Goal: Task Accomplishment & Management: Manage account settings

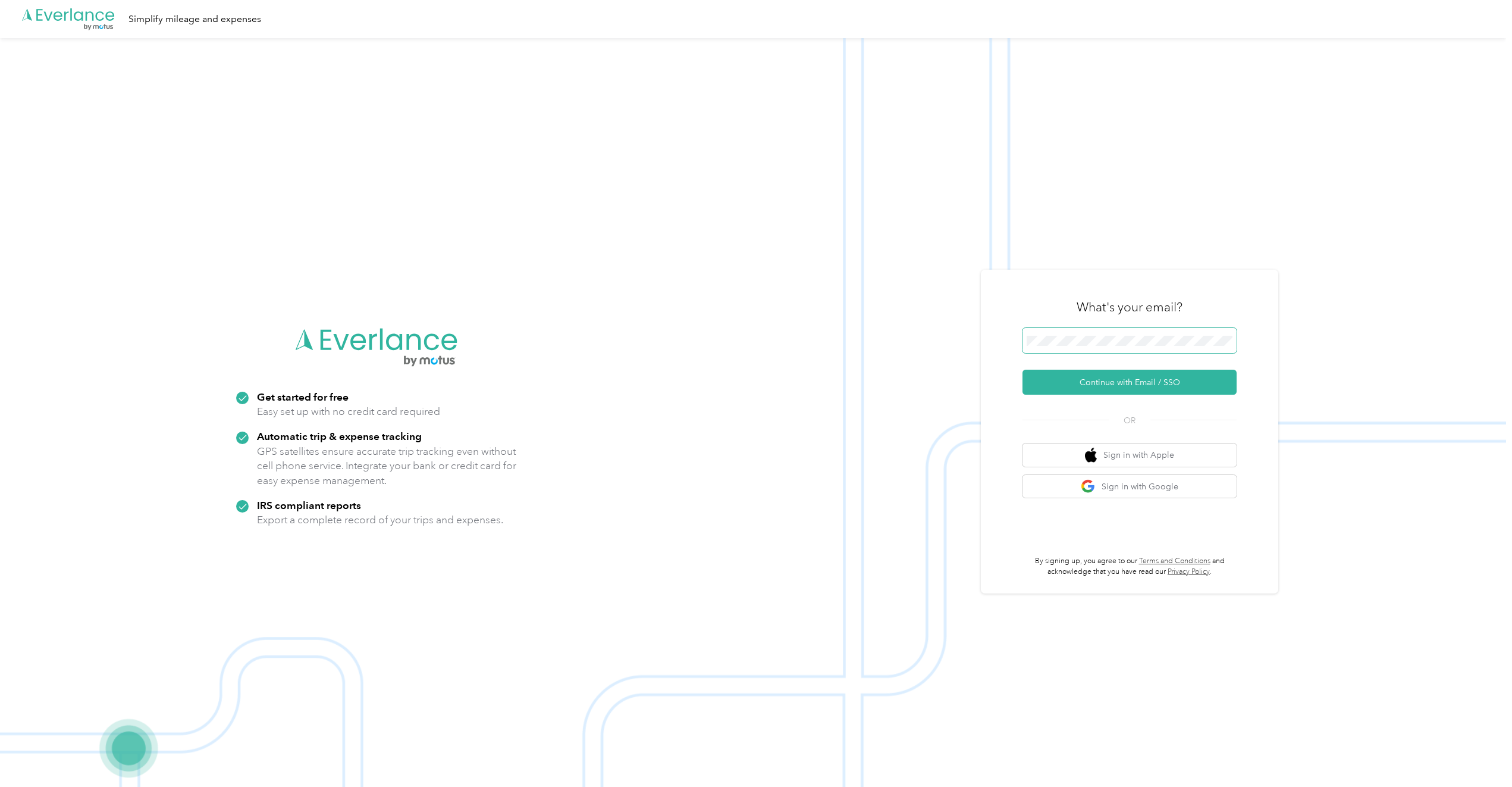
click at [1097, 332] on span at bounding box center [1130, 340] width 214 height 25
click at [1093, 381] on button "Continue with Email / SSO" at bounding box center [1130, 382] width 214 height 25
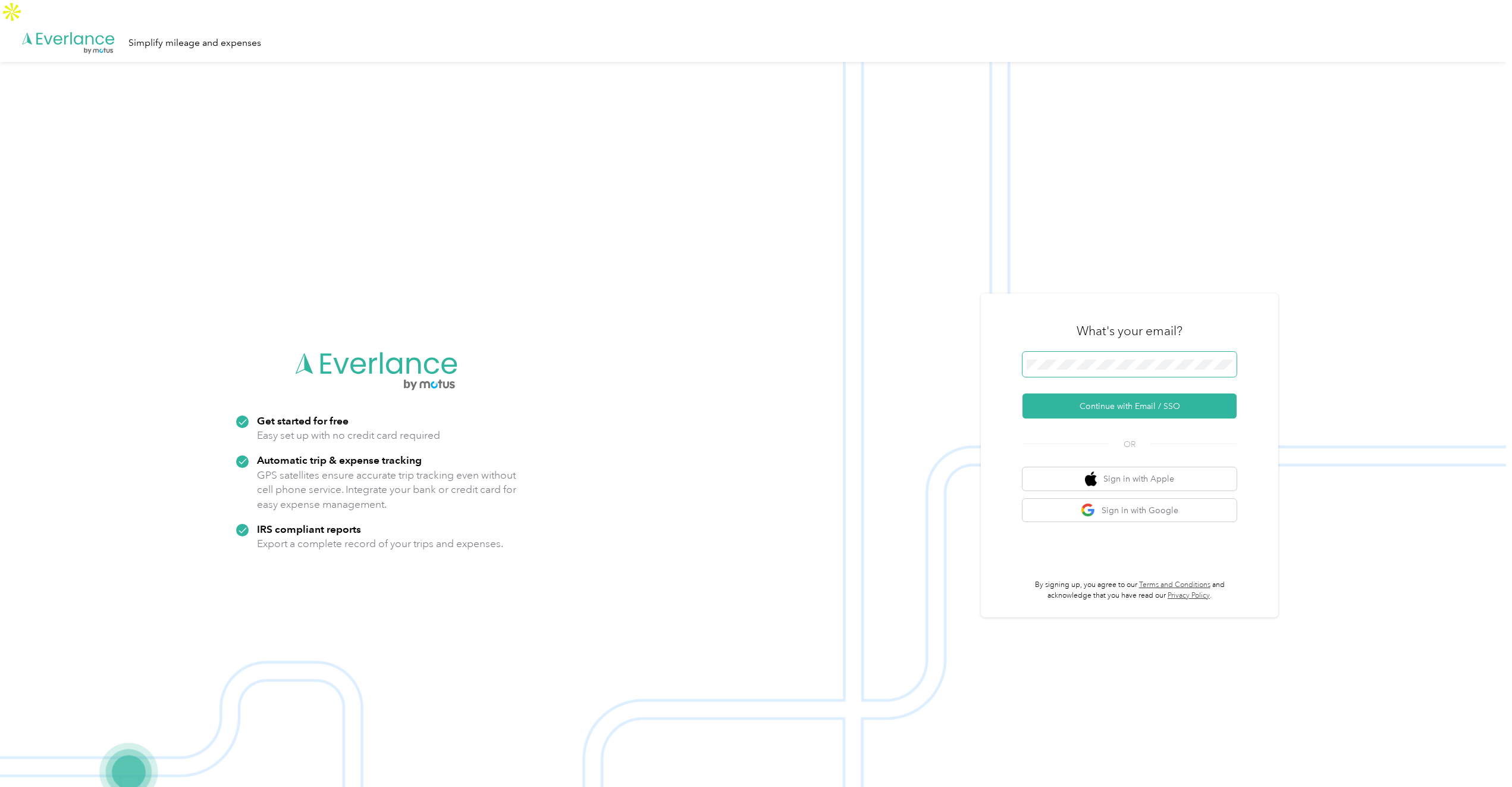
click at [1103, 351] on span at bounding box center [1130, 363] width 214 height 25
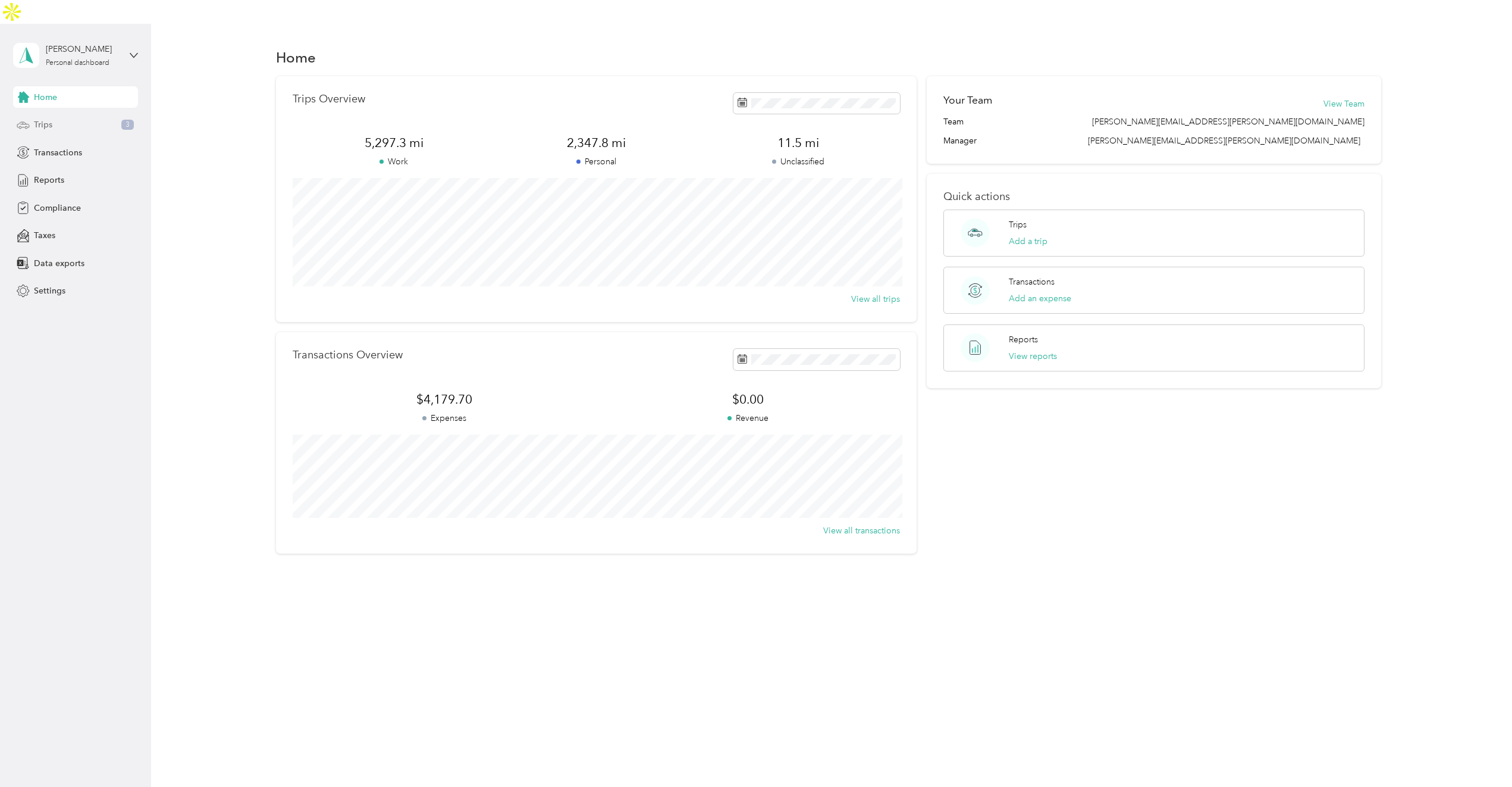
click at [115, 114] on div "Trips 3" at bounding box center [75, 124] width 125 height 21
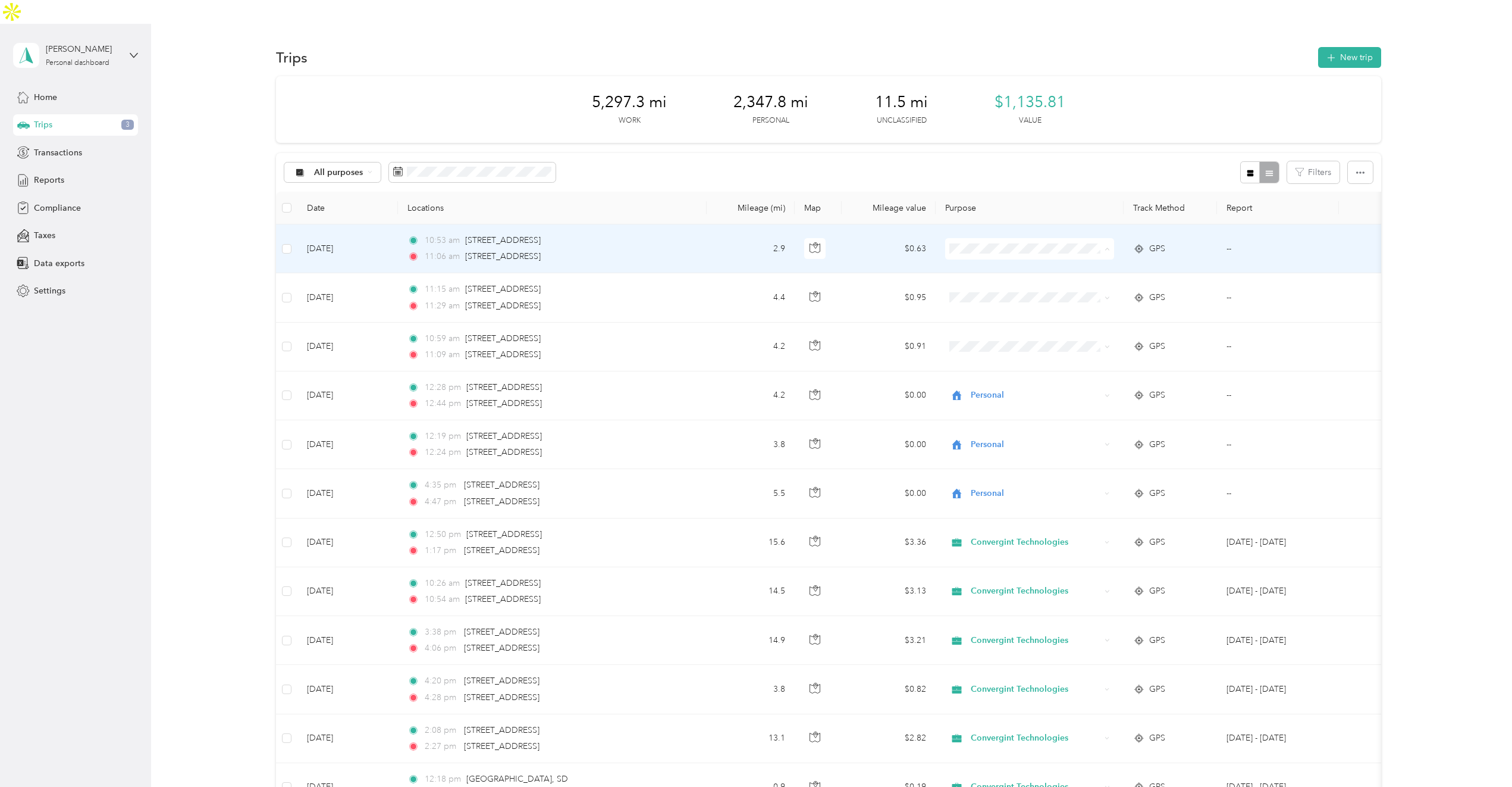
click at [990, 266] on span "Personal" at bounding box center [1039, 268] width 131 height 13
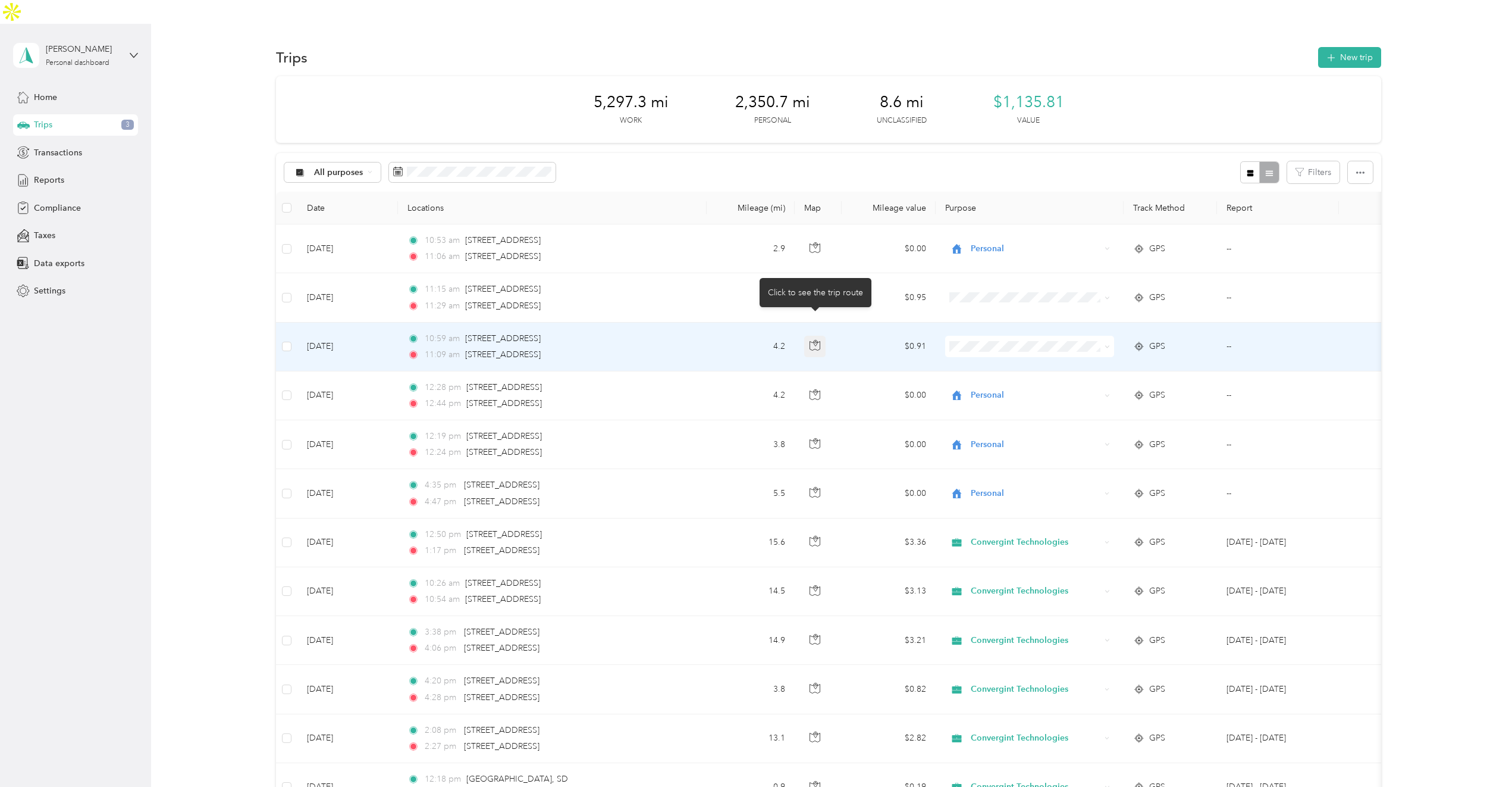
click at [817, 340] on icon "button" at bounding box center [815, 345] width 11 height 11
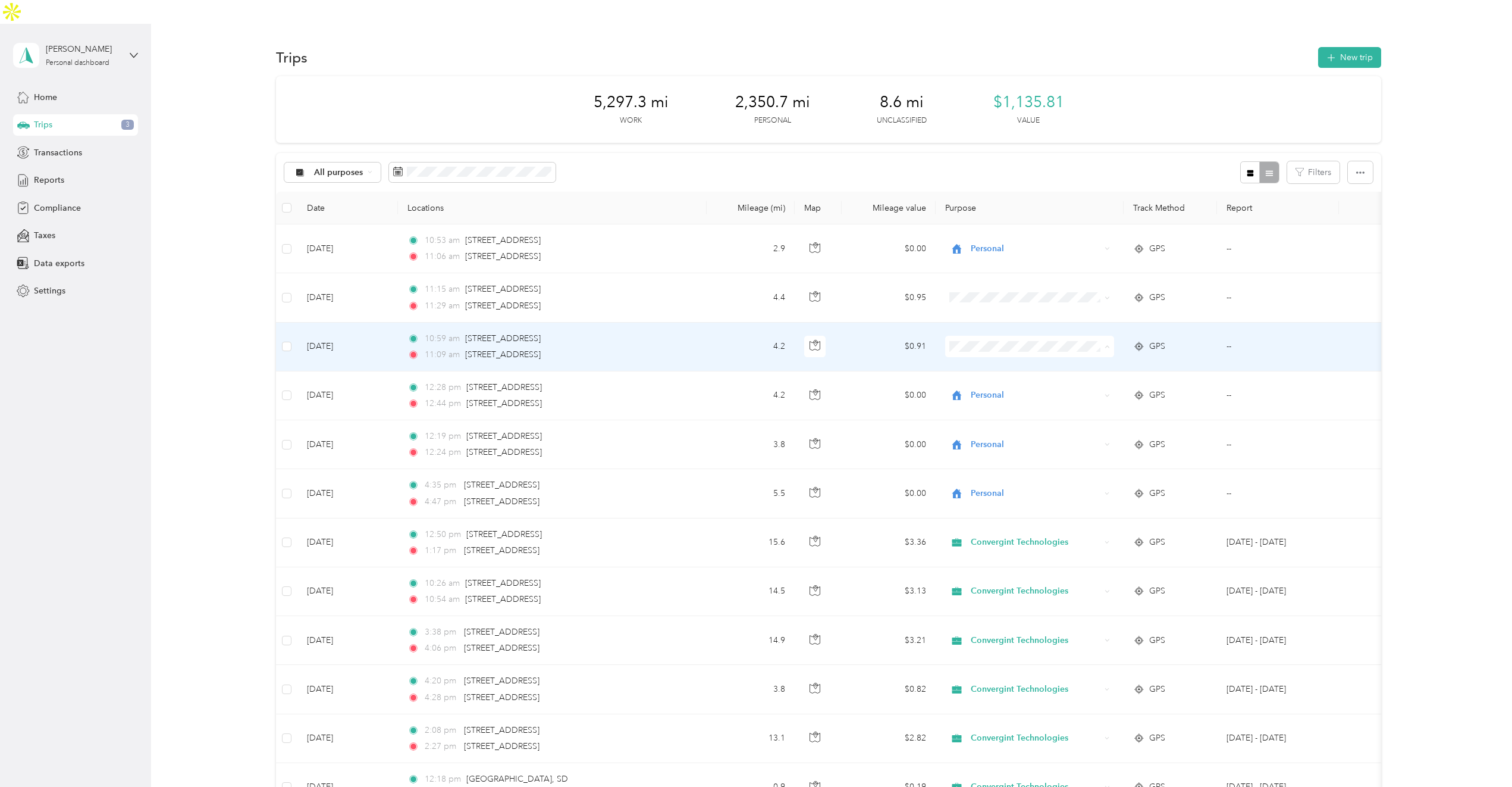
click at [992, 367] on span "Personal" at bounding box center [1039, 366] width 131 height 13
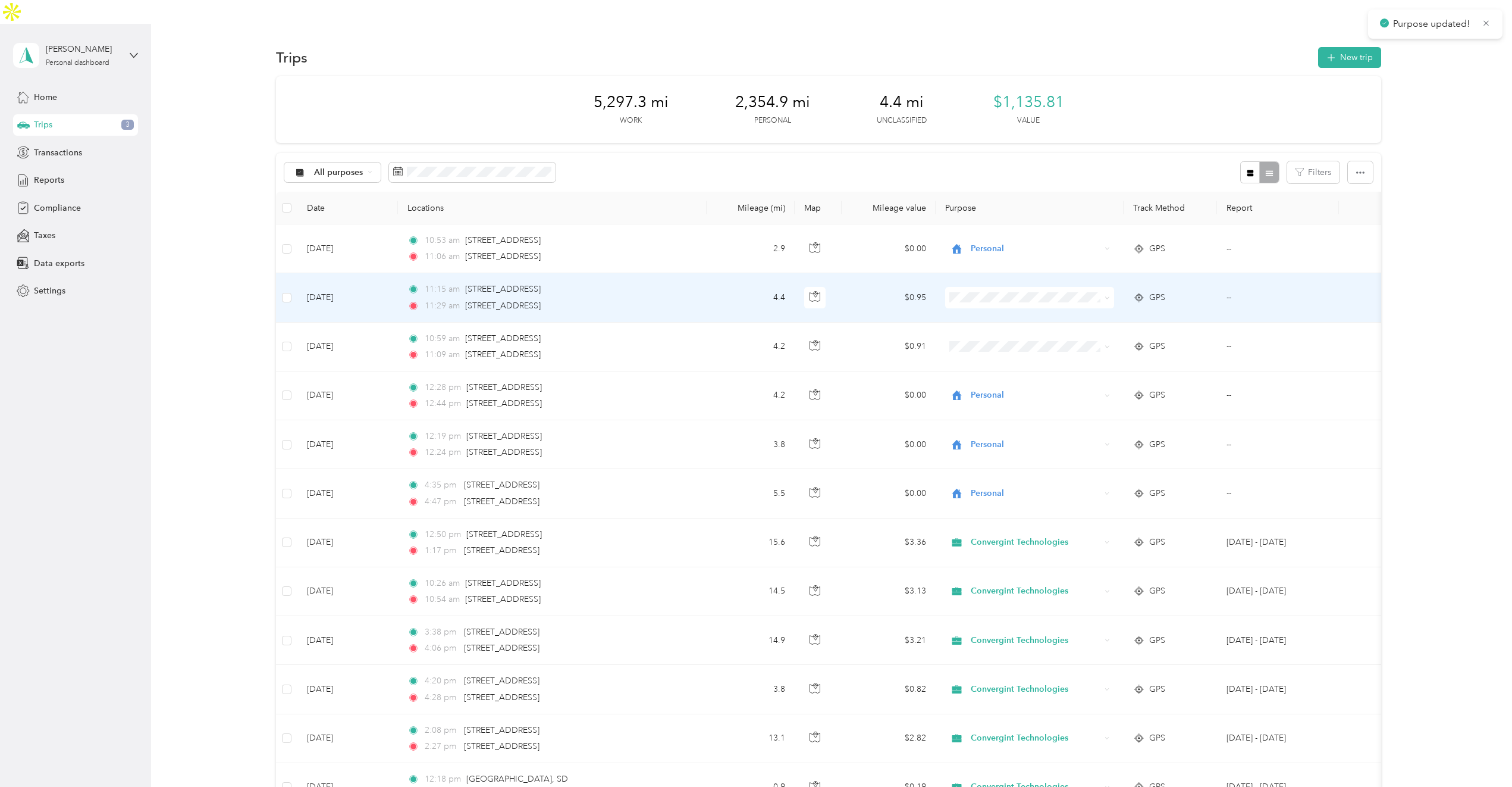
click at [976, 321] on li "Personal" at bounding box center [1029, 317] width 169 height 21
click at [1016, 308] on li "Personal" at bounding box center [1029, 317] width 169 height 21
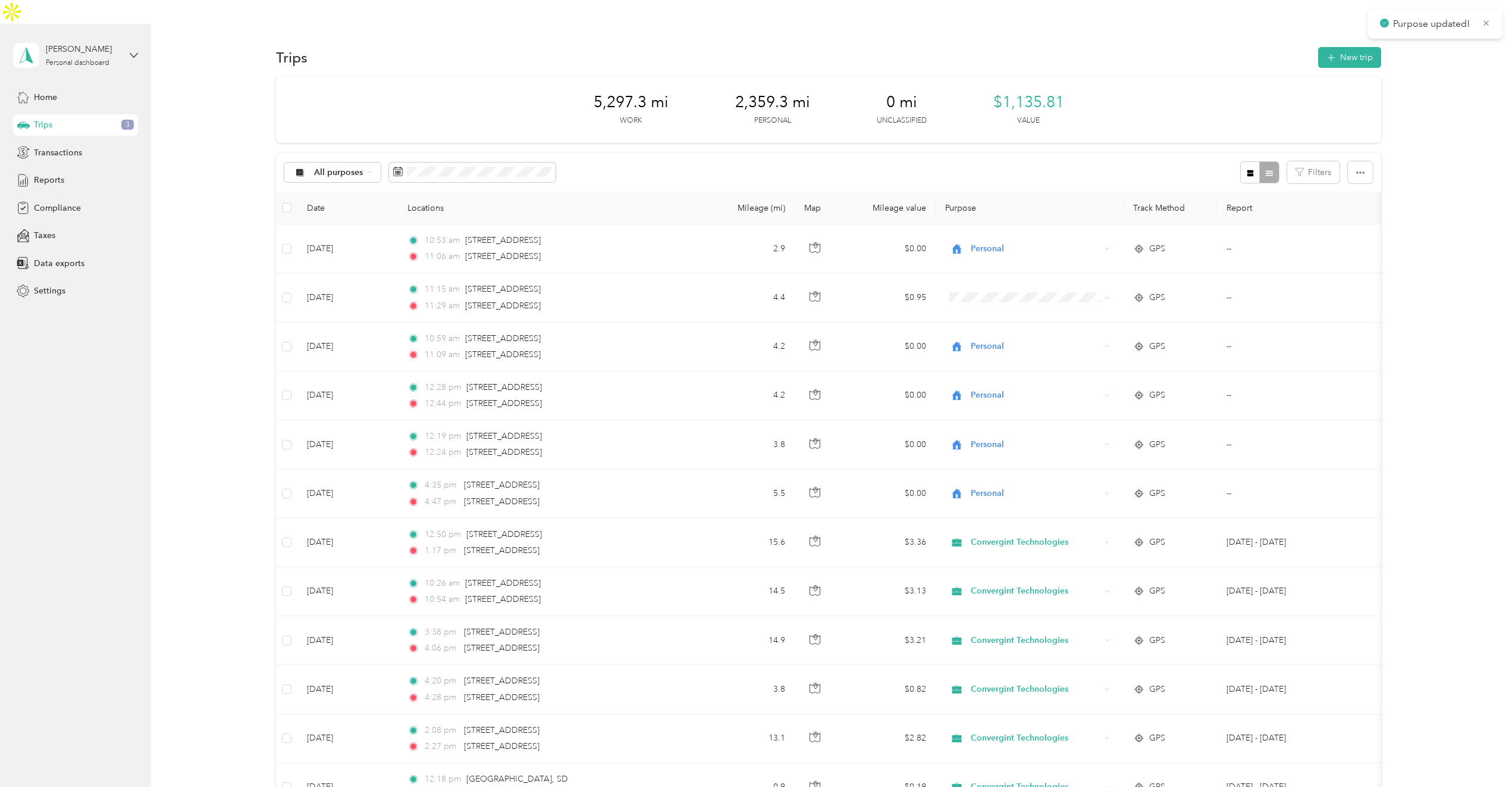
click at [51, 118] on span "Trips" at bounding box center [43, 124] width 18 height 13
click at [58, 86] on div "Home" at bounding box center [75, 96] width 125 height 21
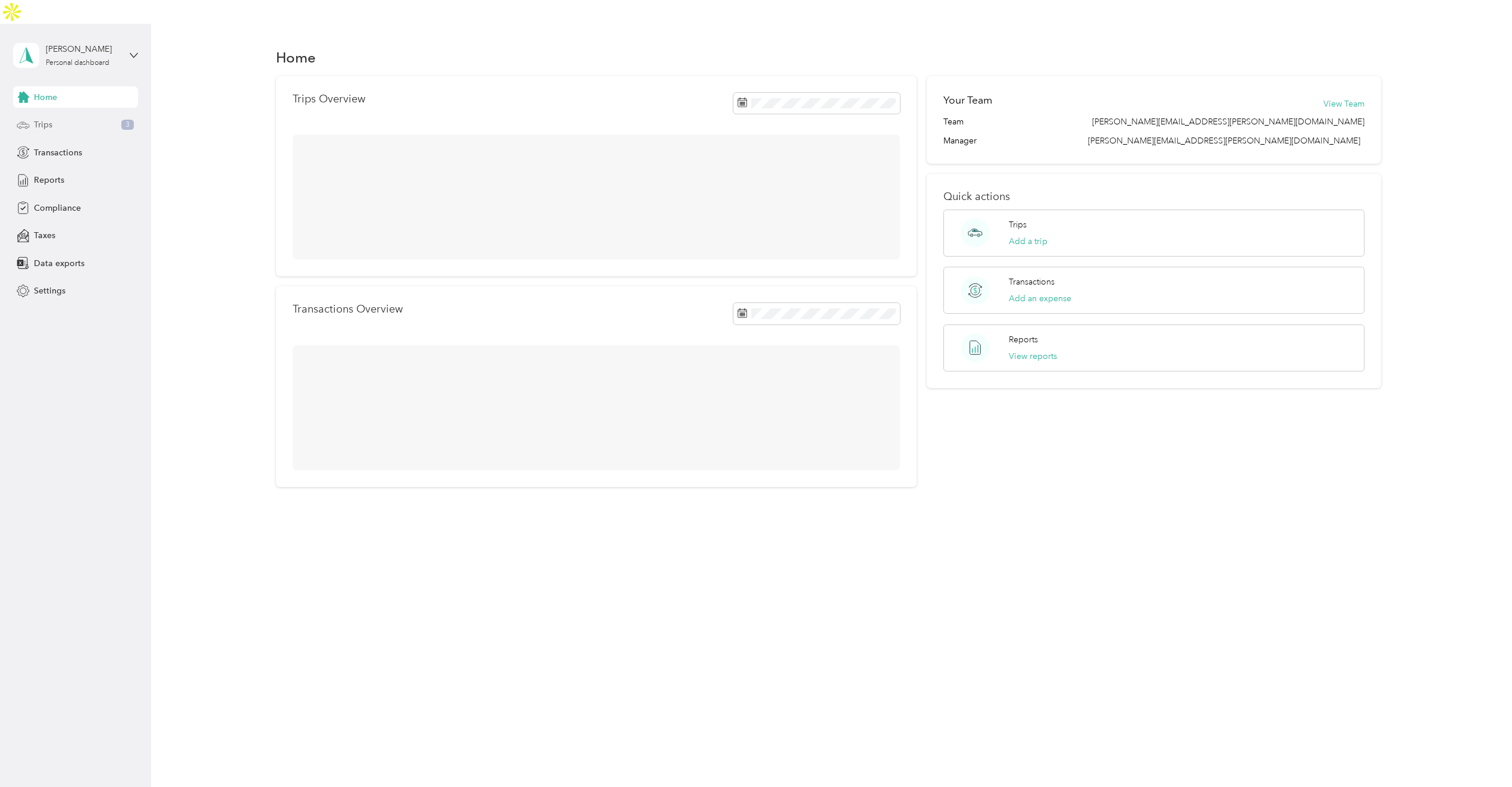
click at [51, 118] on span "Trips" at bounding box center [43, 124] width 18 height 13
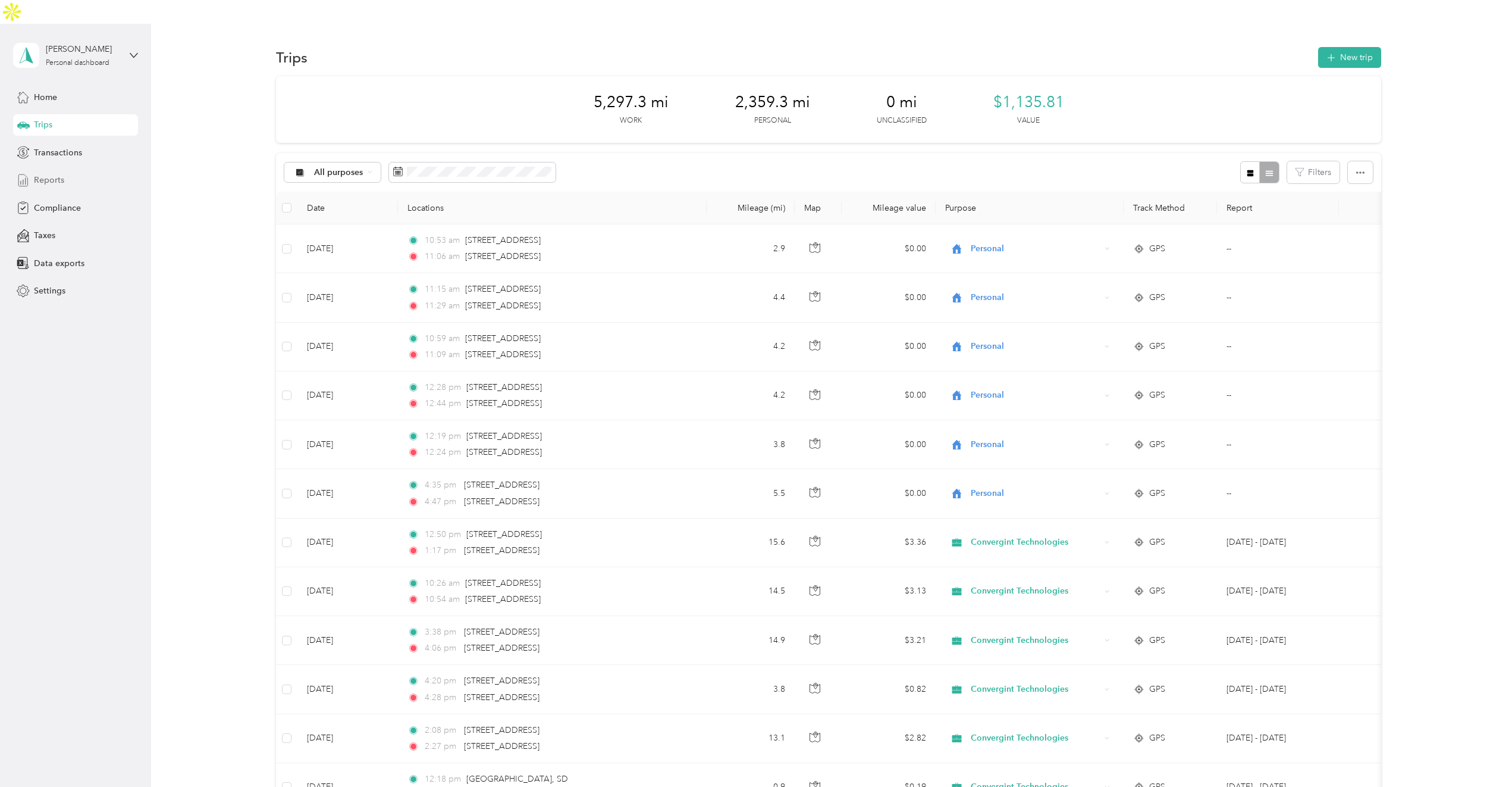
click at [74, 169] on div "Reports" at bounding box center [75, 179] width 125 height 21
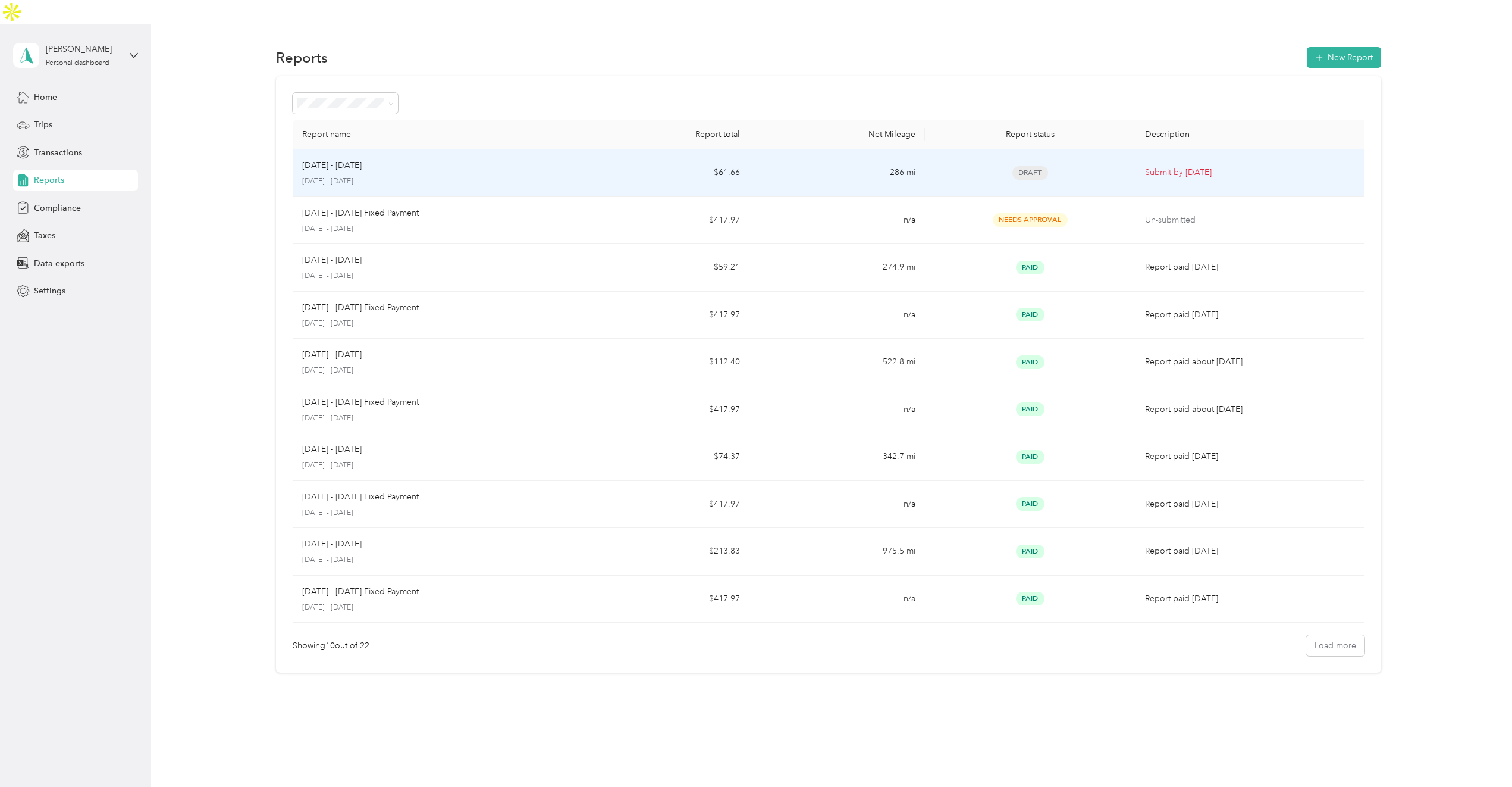
click at [749, 154] on td "$61.66" at bounding box center [661, 173] width 176 height 48
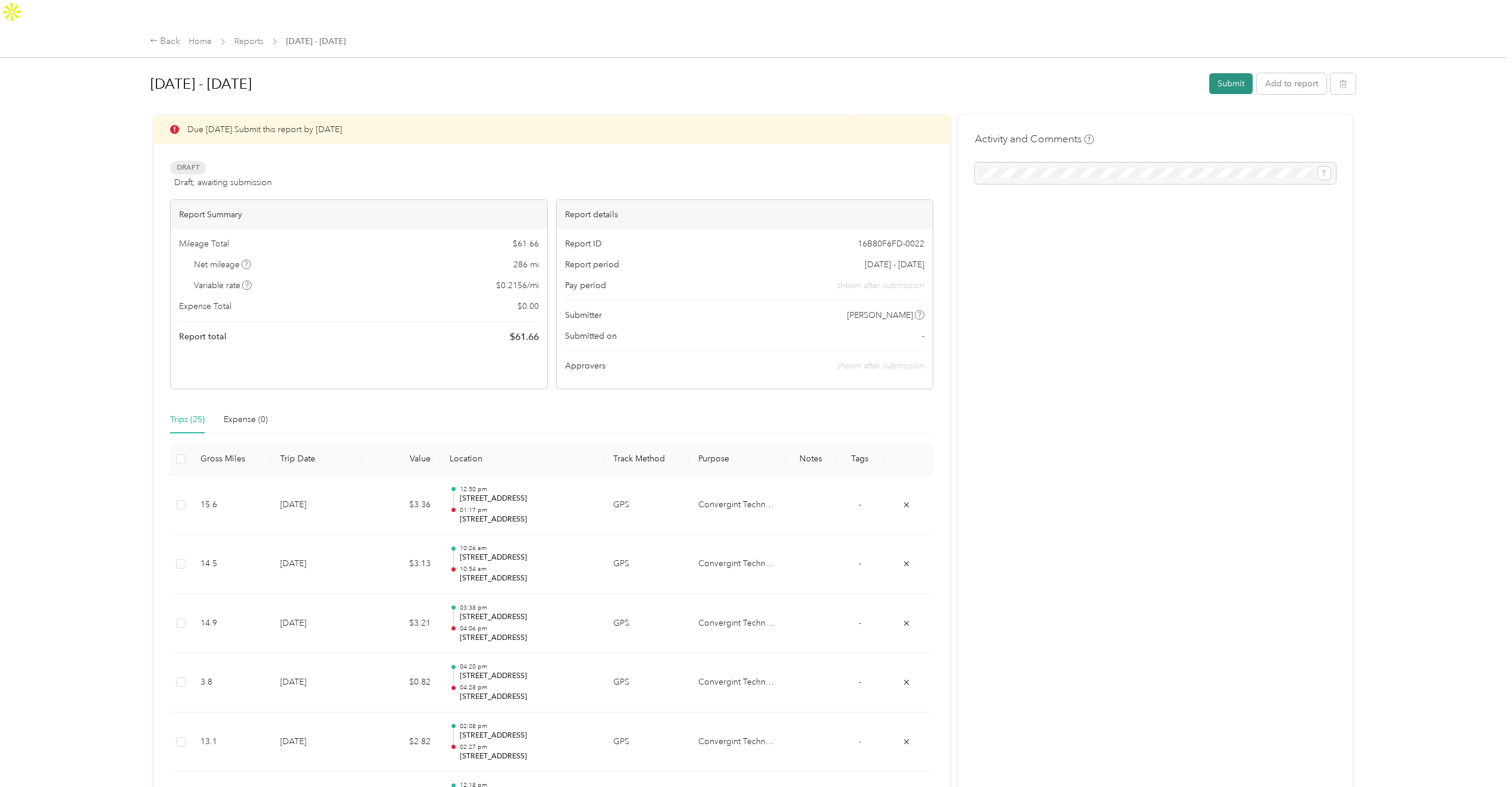
click at [1212, 73] on button "Submit" at bounding box center [1230, 83] width 43 height 21
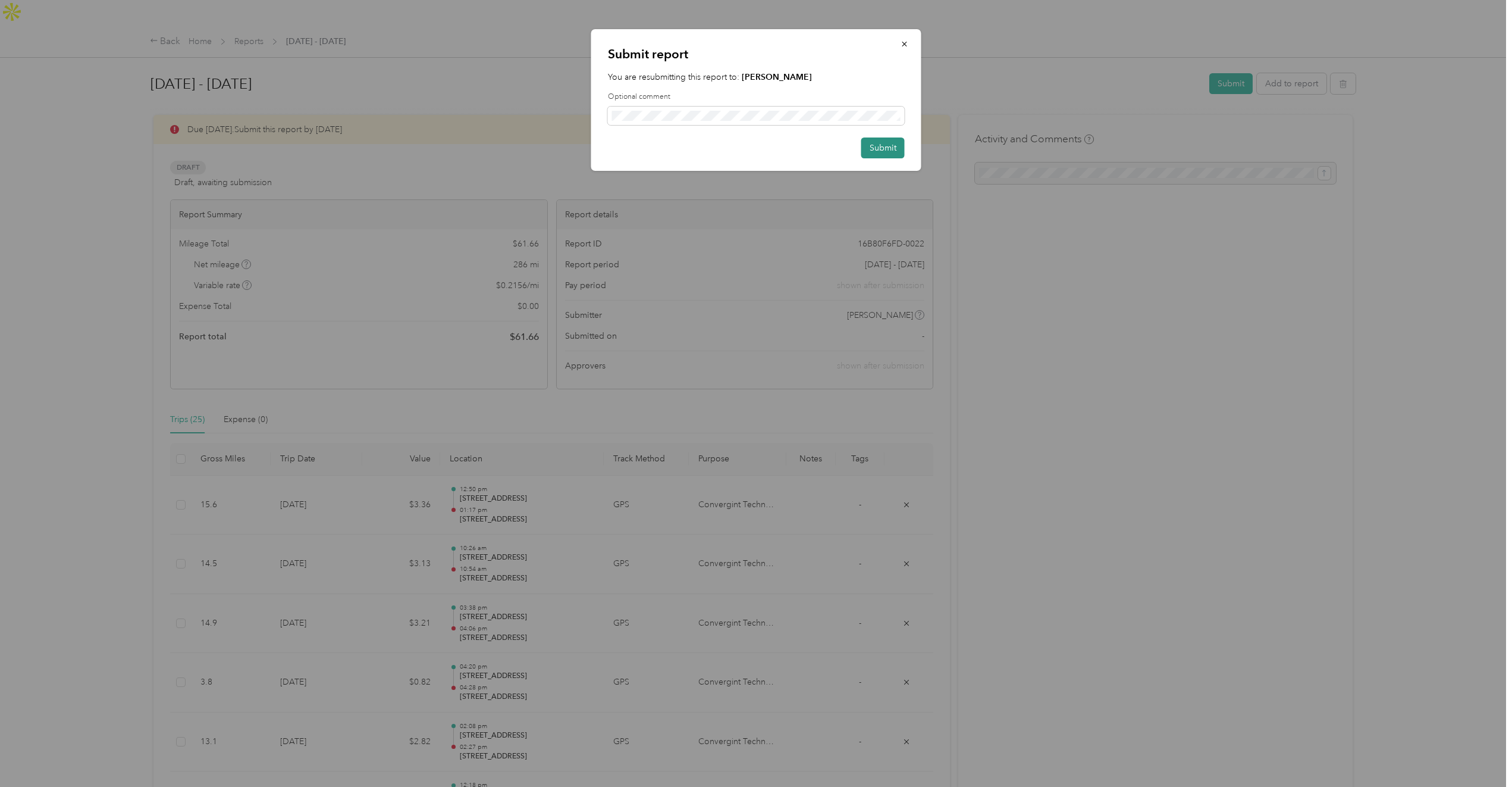
click at [880, 140] on button "Submit" at bounding box center [883, 147] width 43 height 21
